Goal: Task Accomplishment & Management: Use online tool/utility

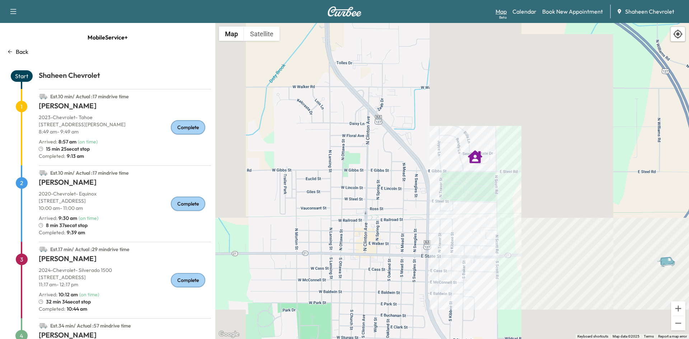
scroll to position [155, 0]
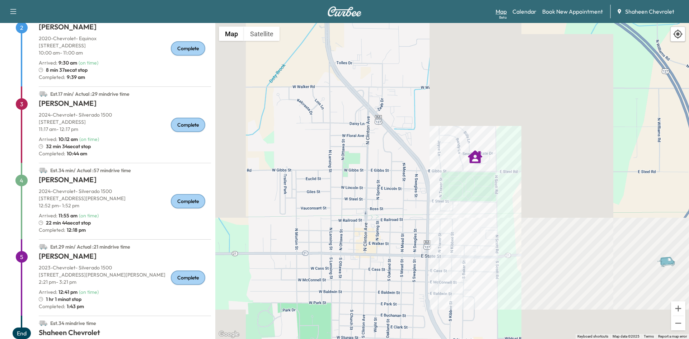
click at [503, 17] on div "Beta" at bounding box center [503, 17] width 8 height 5
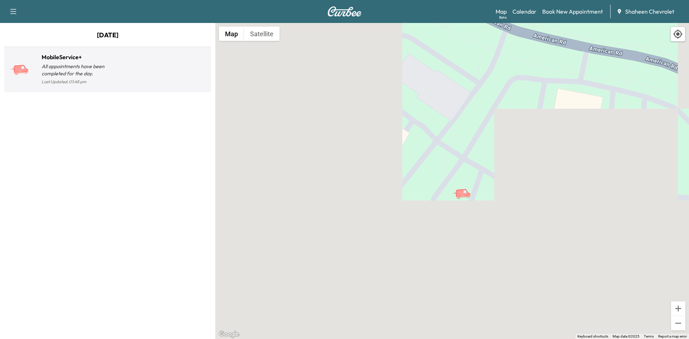
click at [152, 75] on div at bounding box center [158, 73] width 101 height 28
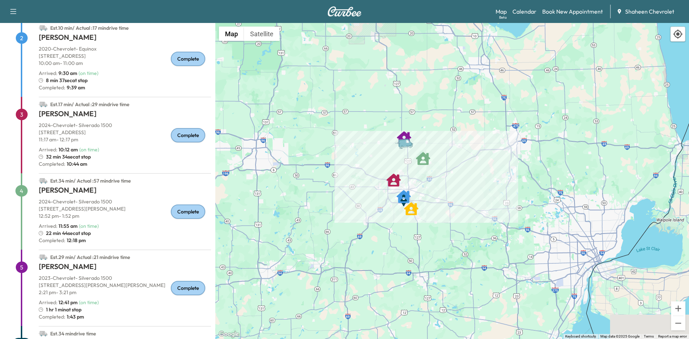
scroll to position [170, 0]
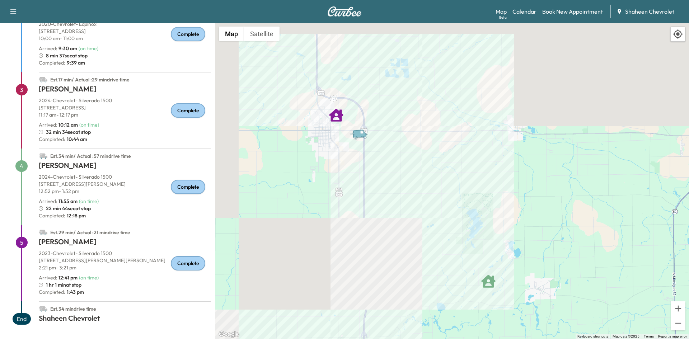
drag, startPoint x: 473, startPoint y: 109, endPoint x: 331, endPoint y: 262, distance: 209.1
click at [331, 262] on div "To activate drag with keyboard, press Alt + Enter. Once in keyboard drag state,…" at bounding box center [452, 181] width 474 height 316
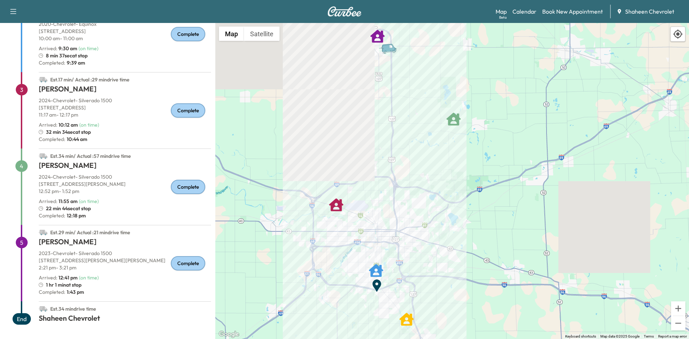
drag, startPoint x: 438, startPoint y: 211, endPoint x: 400, endPoint y: 90, distance: 127.3
click at [400, 90] on div "To activate drag with keyboard, press Alt + Enter. Once in keyboard drag state,…" at bounding box center [452, 181] width 474 height 316
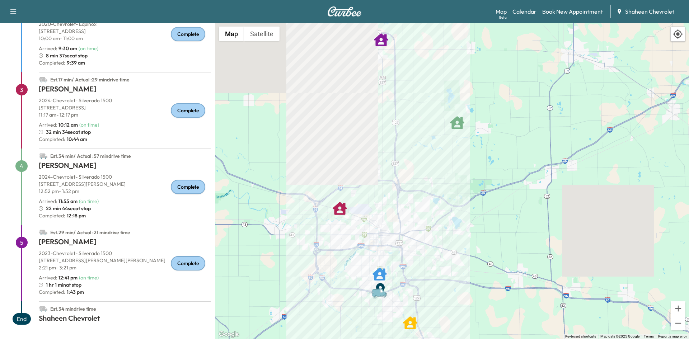
drag, startPoint x: 483, startPoint y: 152, endPoint x: 416, endPoint y: 258, distance: 126.0
click at [416, 258] on div "To activate drag with keyboard, press Alt + Enter. Once in keyboard drag state,…" at bounding box center [452, 181] width 474 height 316
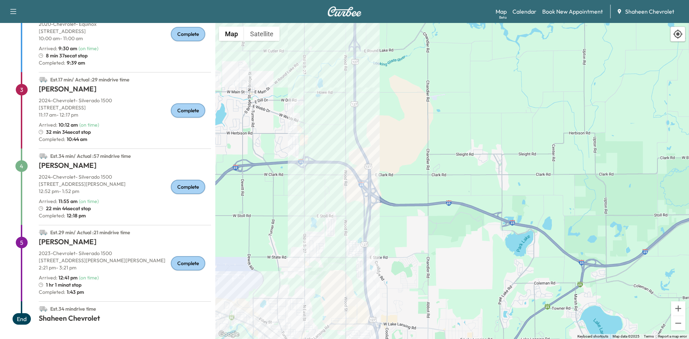
drag, startPoint x: 376, startPoint y: 255, endPoint x: 360, endPoint y: 87, distance: 169.2
click at [360, 87] on div "To activate drag with keyboard, press Alt + Enter. Once in keyboard drag state,…" at bounding box center [452, 181] width 474 height 316
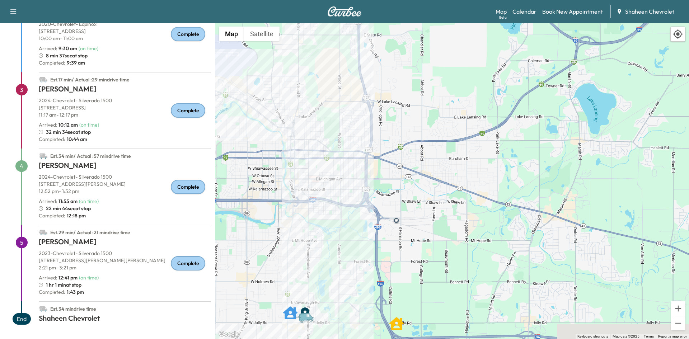
drag, startPoint x: 412, startPoint y: 297, endPoint x: 405, endPoint y: 78, distance: 219.1
click at [405, 78] on div "To activate drag with keyboard, press Alt + Enter. Once in keyboard drag state,…" at bounding box center [452, 181] width 474 height 316
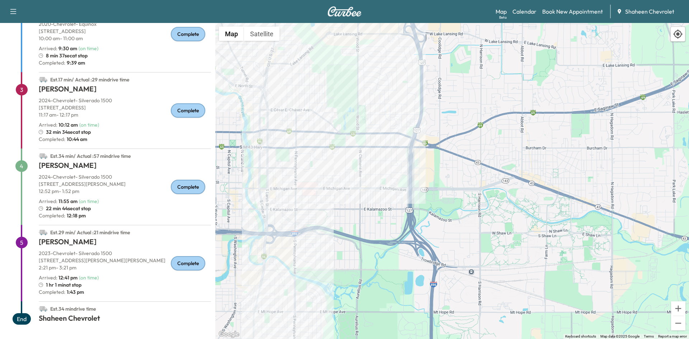
drag, startPoint x: 318, startPoint y: 206, endPoint x: 367, endPoint y: 127, distance: 93.6
click at [367, 127] on div "To activate drag with keyboard, press Alt + Enter. Once in keyboard drag state,…" at bounding box center [452, 181] width 474 height 316
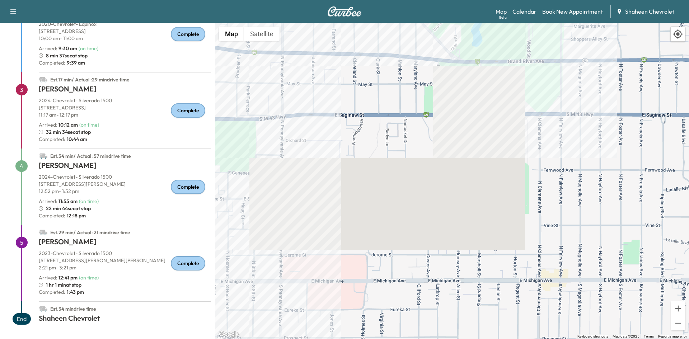
drag, startPoint x: 294, startPoint y: 135, endPoint x: 371, endPoint y: 57, distance: 109.2
click at [371, 57] on div "To activate drag with keyboard, press Alt + Enter. Once in keyboard drag state,…" at bounding box center [452, 181] width 474 height 316
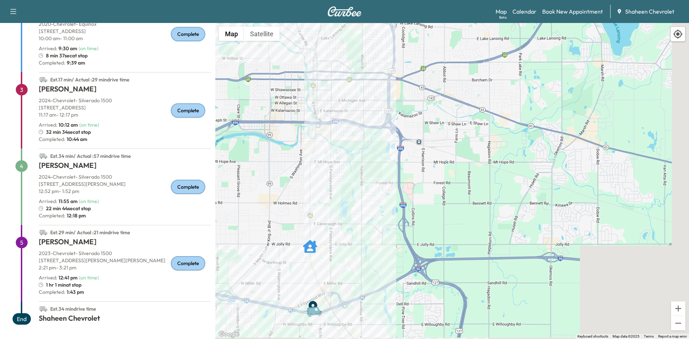
drag, startPoint x: 379, startPoint y: 196, endPoint x: 326, endPoint y: 93, distance: 115.3
click at [326, 94] on div "To activate drag with keyboard, press Alt + Enter. Once in keyboard drag state,…" at bounding box center [452, 181] width 474 height 316
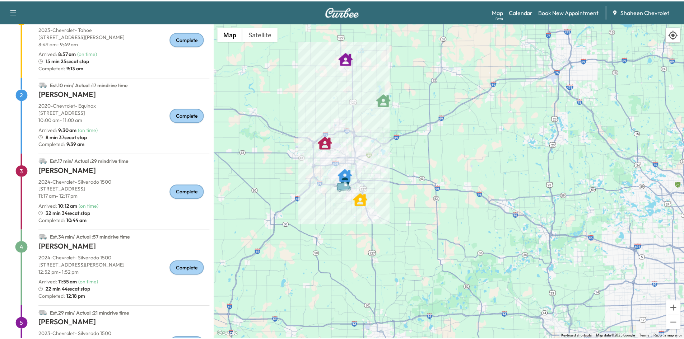
scroll to position [0, 0]
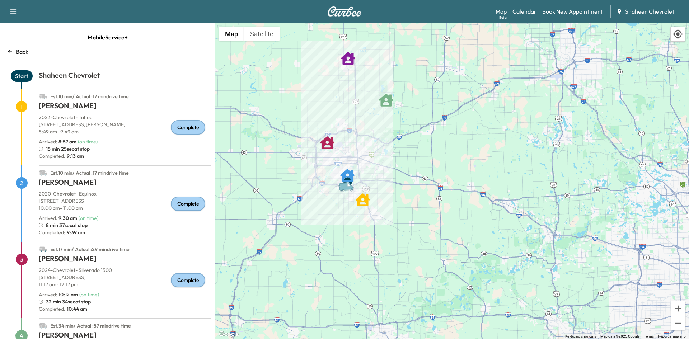
click at [521, 14] on link "Calendar" at bounding box center [525, 11] width 24 height 9
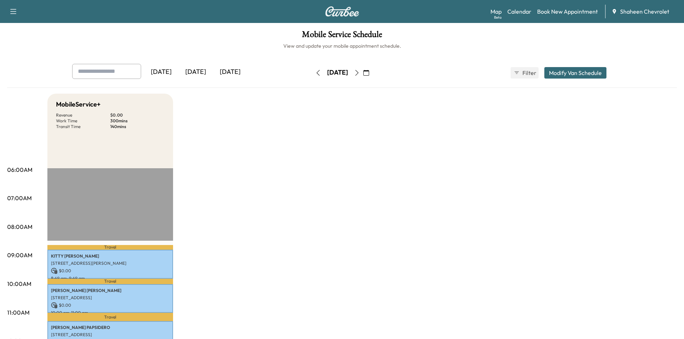
click at [360, 73] on icon "button" at bounding box center [357, 73] width 6 height 6
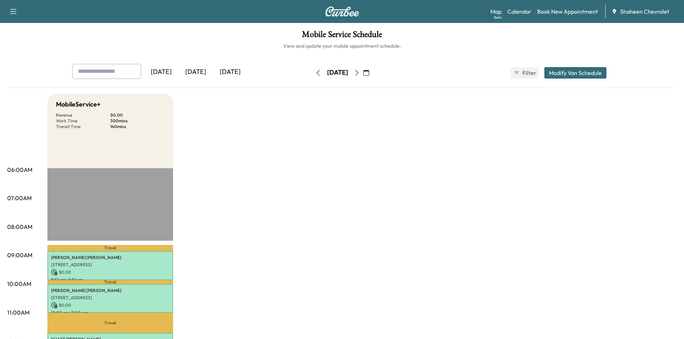
click at [312, 69] on button "button" at bounding box center [318, 72] width 12 height 11
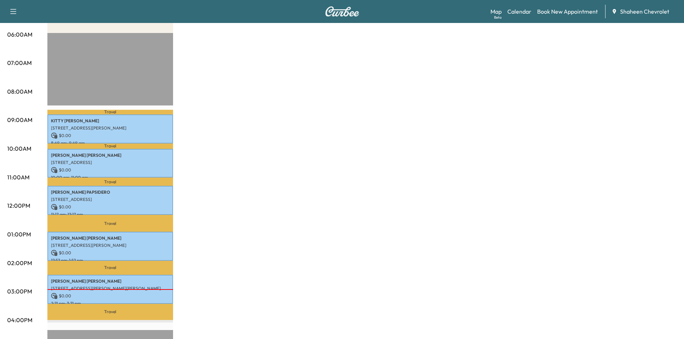
scroll to position [144, 0]
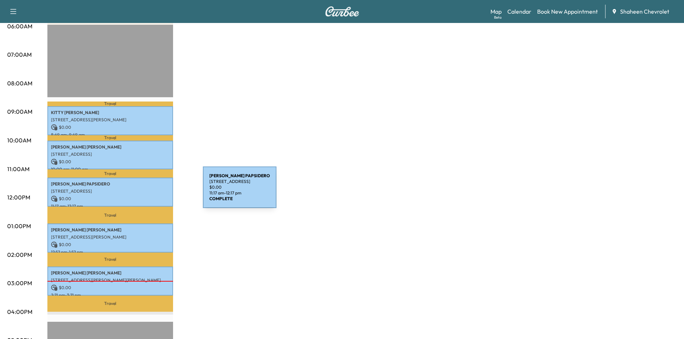
click at [149, 192] on p "[STREET_ADDRESS]" at bounding box center [110, 192] width 118 height 6
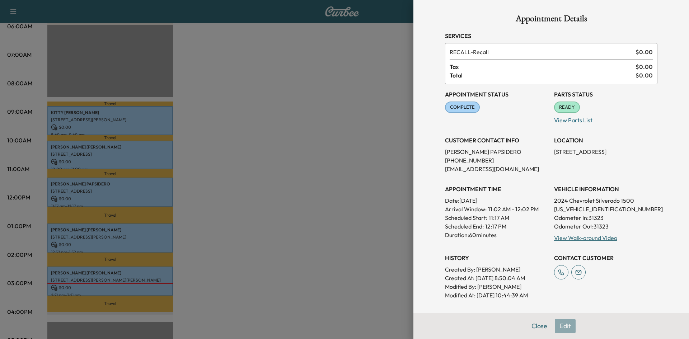
click at [299, 148] on div at bounding box center [344, 169] width 689 height 339
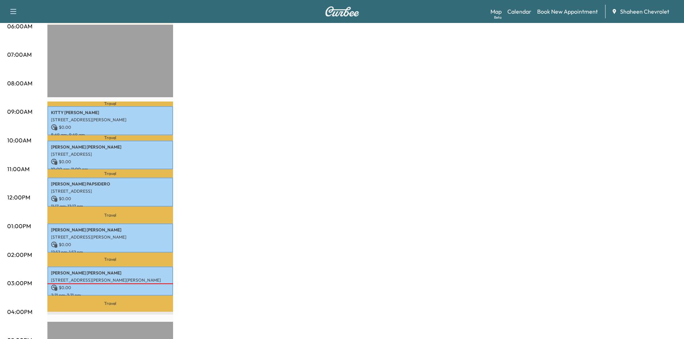
scroll to position [0, 0]
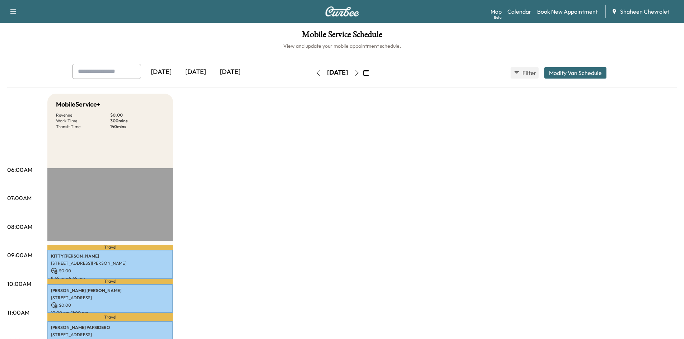
click at [358, 75] on icon "button" at bounding box center [356, 73] width 3 height 6
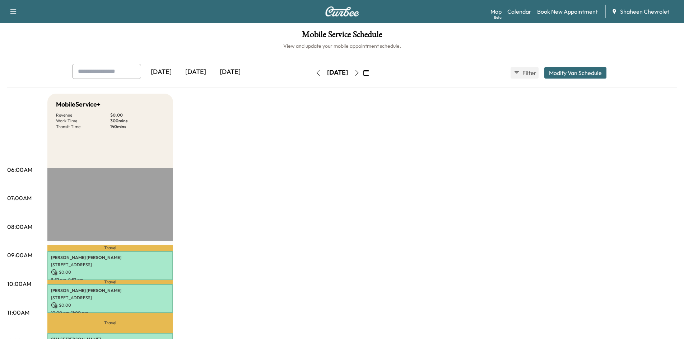
click at [360, 74] on icon "button" at bounding box center [357, 73] width 6 height 6
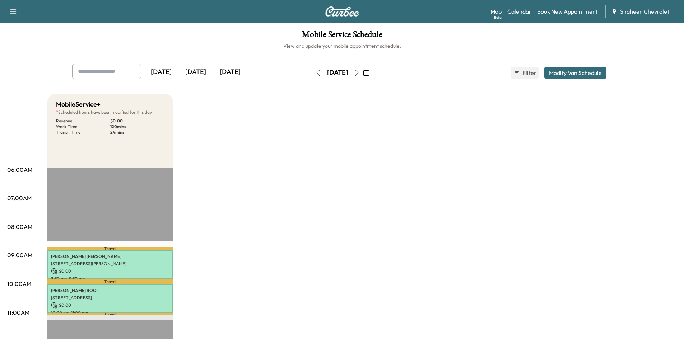
click at [315, 73] on icon "button" at bounding box center [318, 73] width 6 height 6
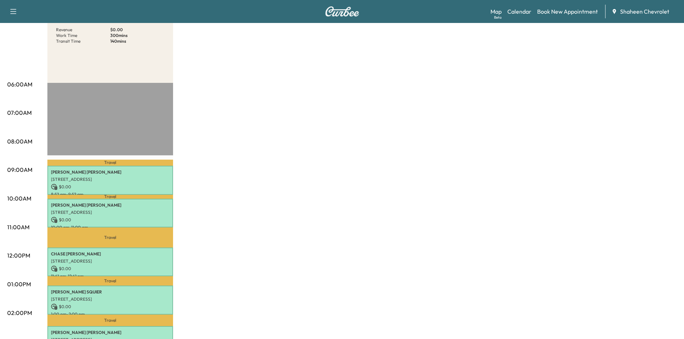
scroll to position [108, 0]
